Goal: Navigation & Orientation: Find specific page/section

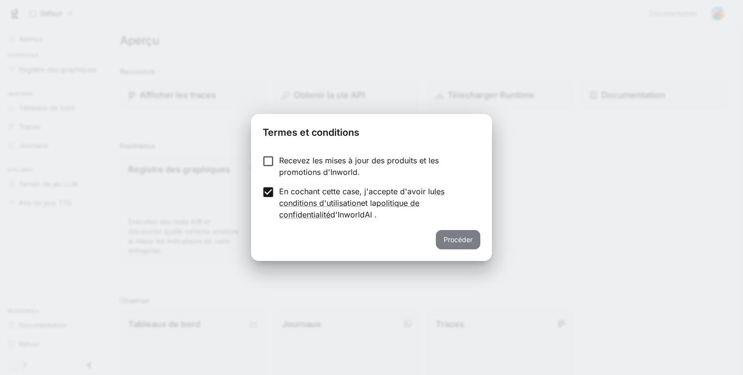
click at [449, 242] on font "Procéder" at bounding box center [458, 240] width 29 height 8
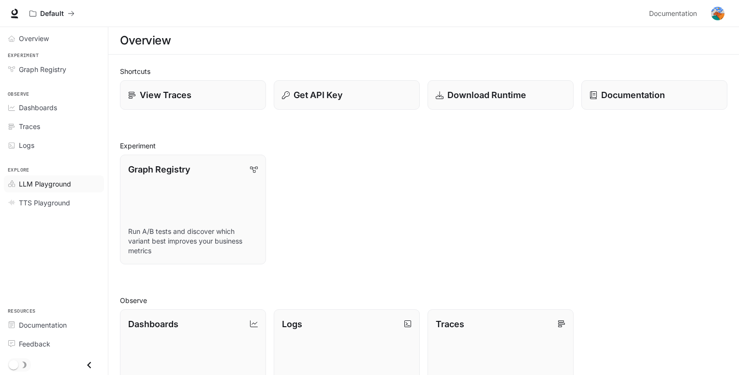
click at [79, 180] on div "LLM Playground" at bounding box center [59, 184] width 81 height 10
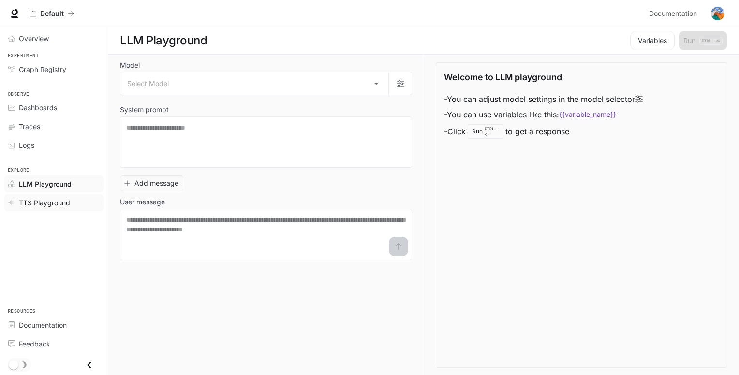
click at [71, 206] on div "TTS Playground" at bounding box center [59, 203] width 81 height 10
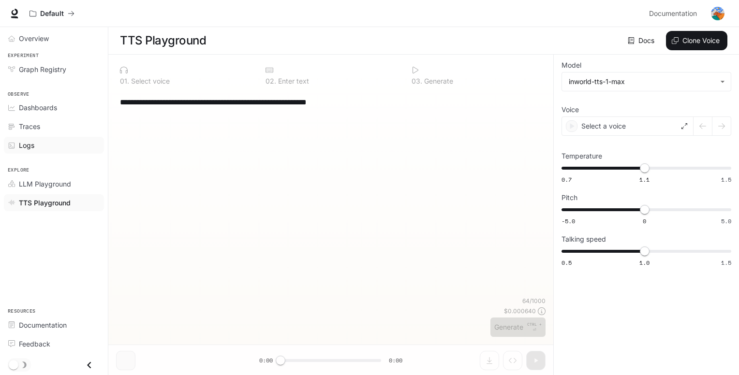
click at [60, 143] on div "Logs" at bounding box center [59, 145] width 81 height 10
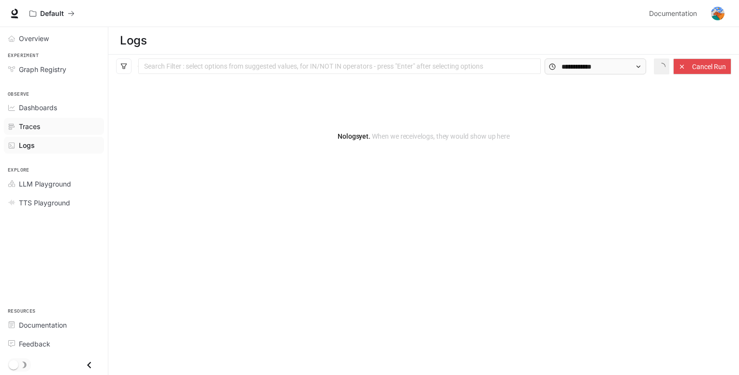
click at [58, 132] on link "Traces" at bounding box center [54, 126] width 100 height 17
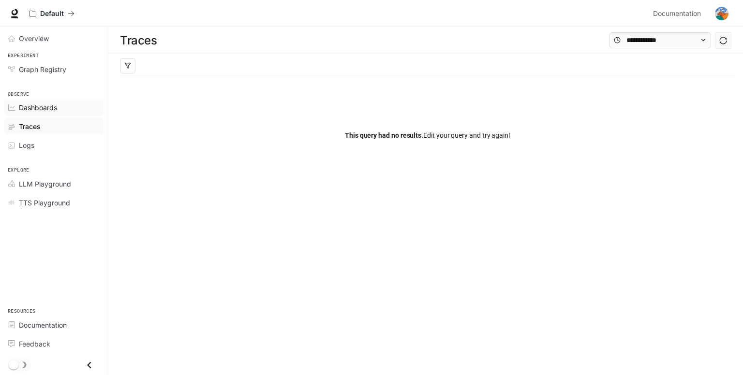
click at [60, 109] on div "Dashboards" at bounding box center [59, 108] width 81 height 10
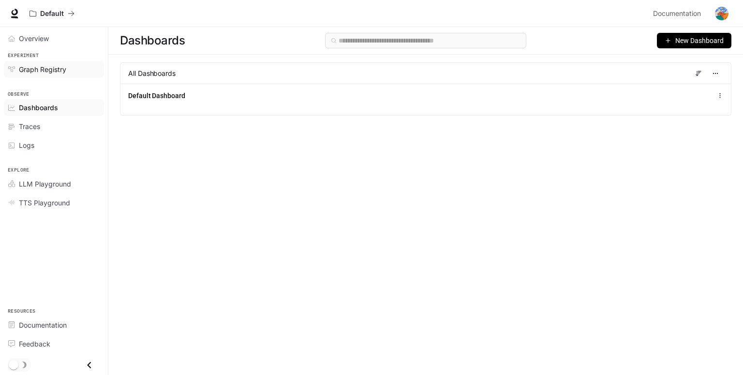
click at [64, 74] on span "Graph Registry" at bounding box center [42, 69] width 47 height 10
